Goal: Information Seeking & Learning: Learn about a topic

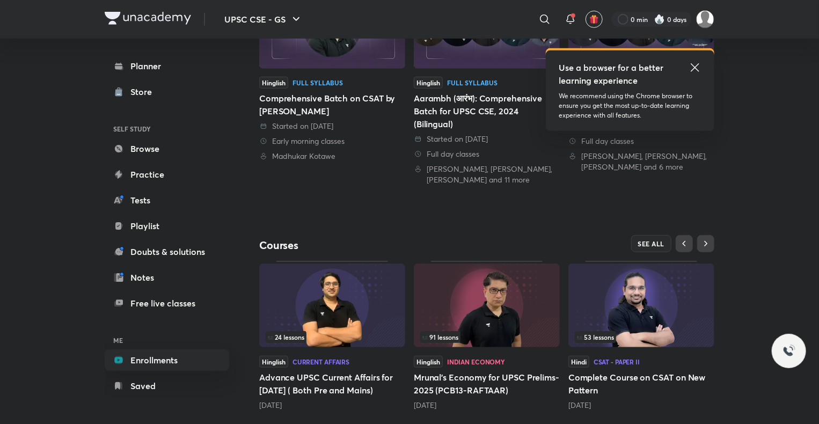
scroll to position [311, 0]
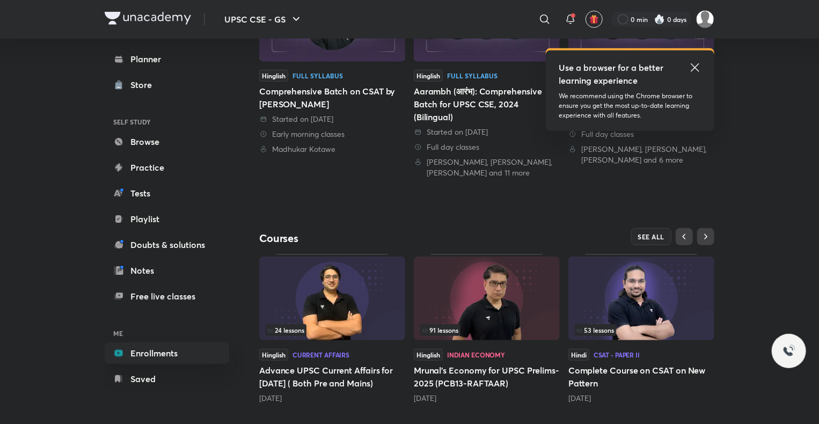
click at [696, 301] on img at bounding box center [641, 298] width 146 height 84
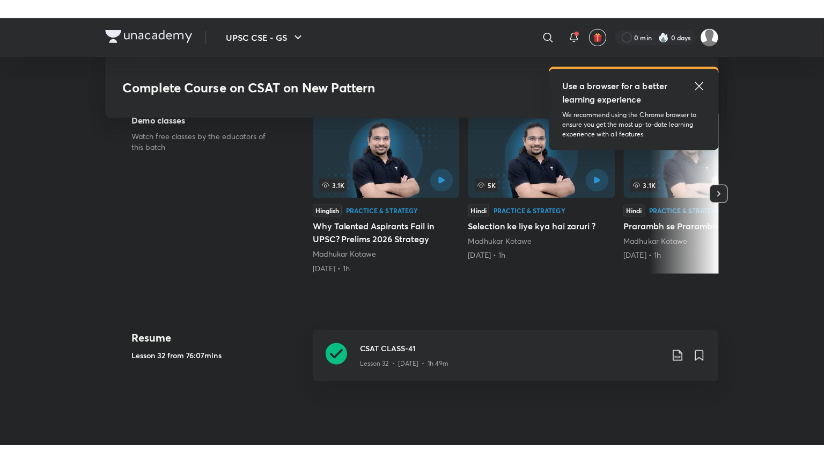
scroll to position [306, 0]
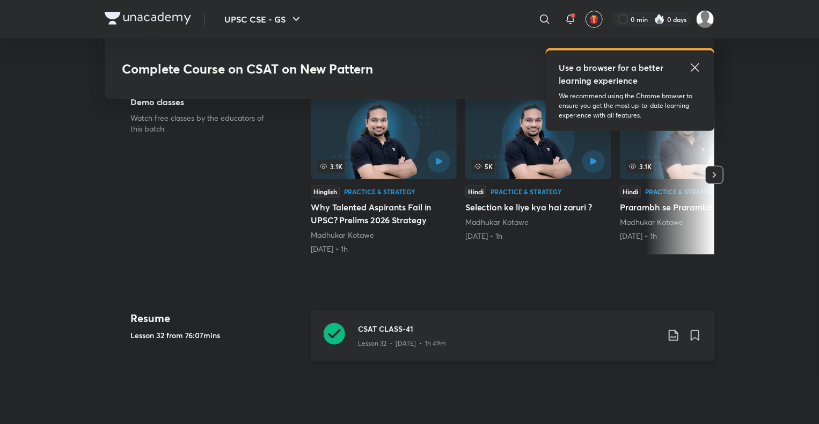
click at [476, 323] on h3 "CSAT CLASS-41" at bounding box center [508, 328] width 300 height 11
